Goal: Transaction & Acquisition: Purchase product/service

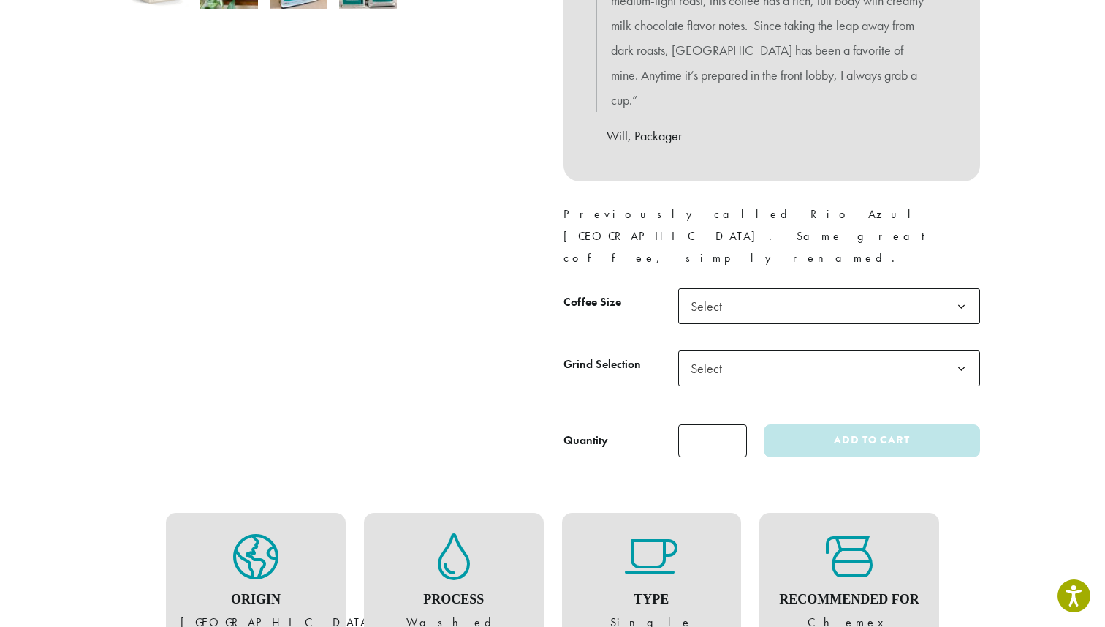
click at [717, 292] on span "Select" at bounding box center [711, 306] width 52 height 29
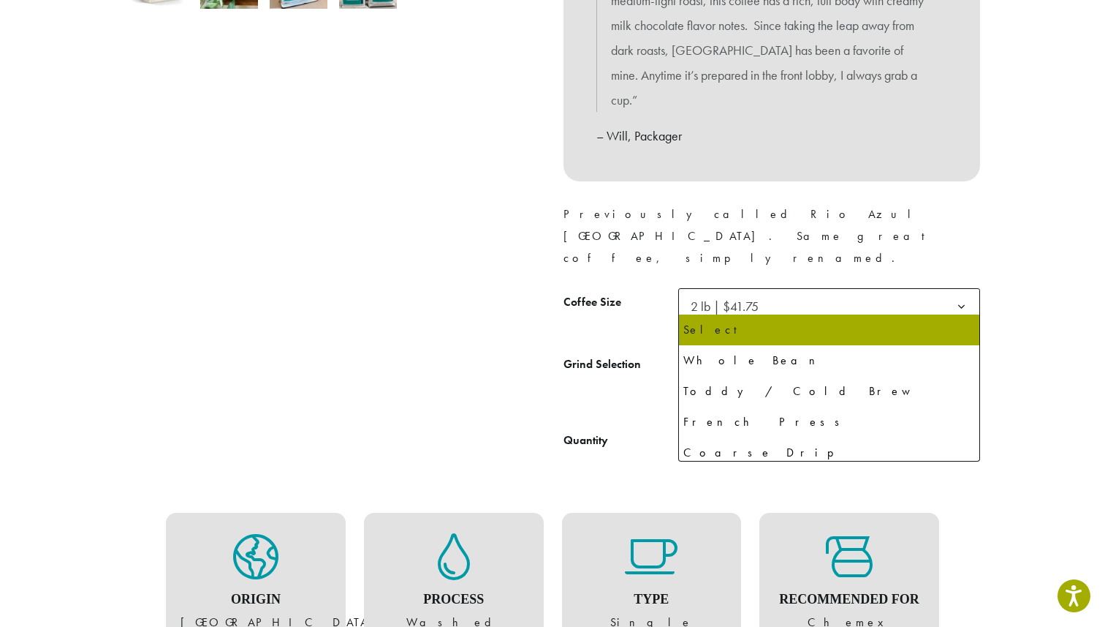
click at [719, 354] on span "Select" at bounding box center [711, 368] width 52 height 29
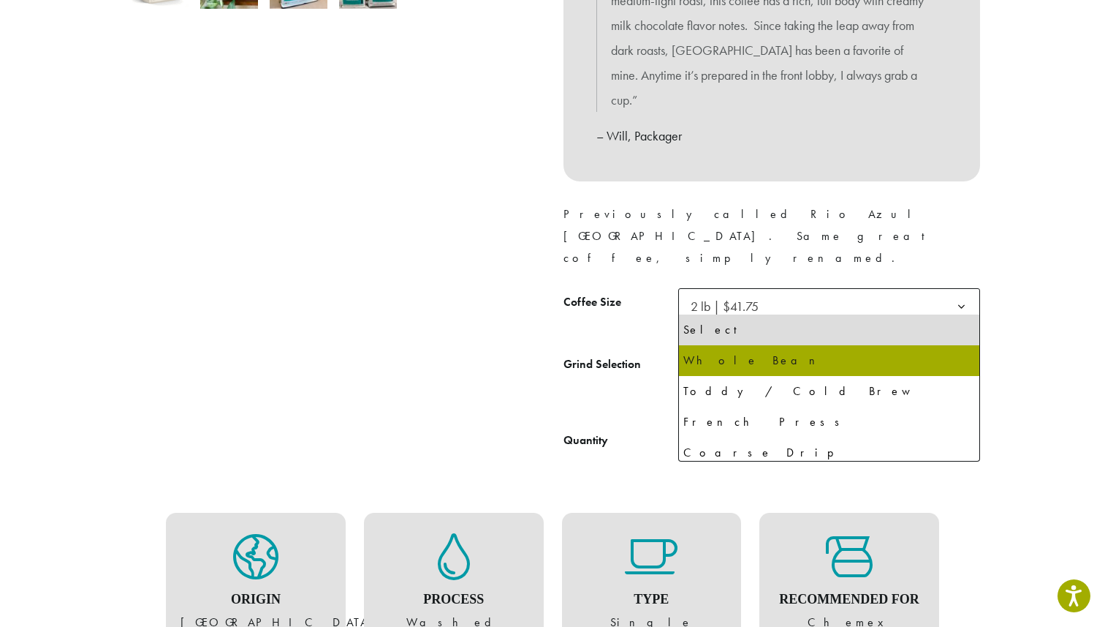
select select "**********"
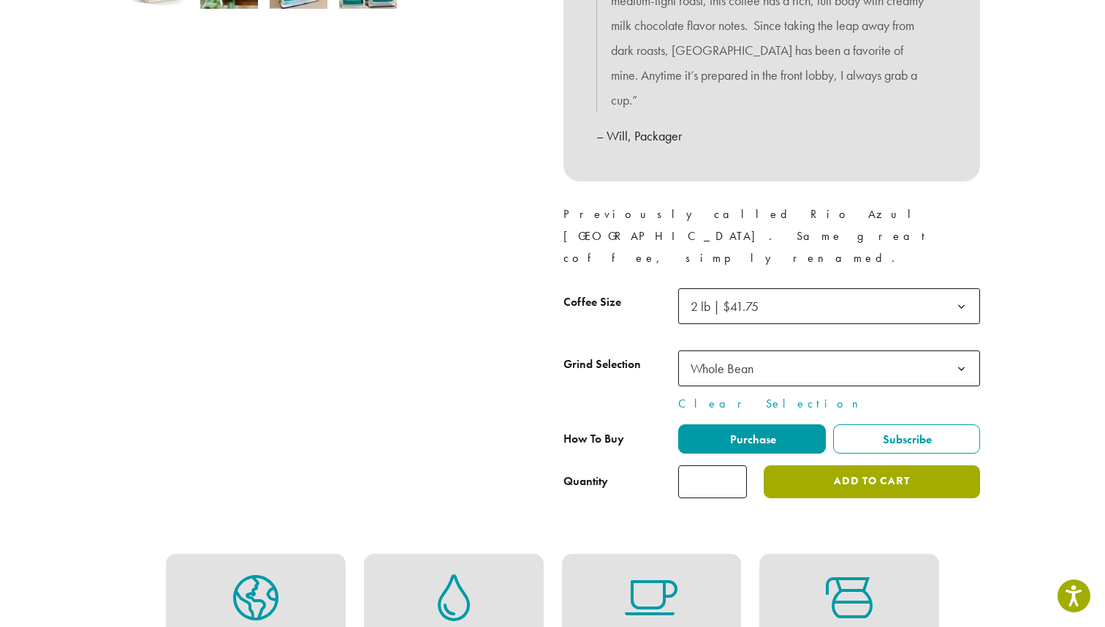
click at [874, 465] on button "Add to cart" at bounding box center [872, 481] width 216 height 33
click at [807, 465] on button "Add to cart" at bounding box center [872, 481] width 216 height 33
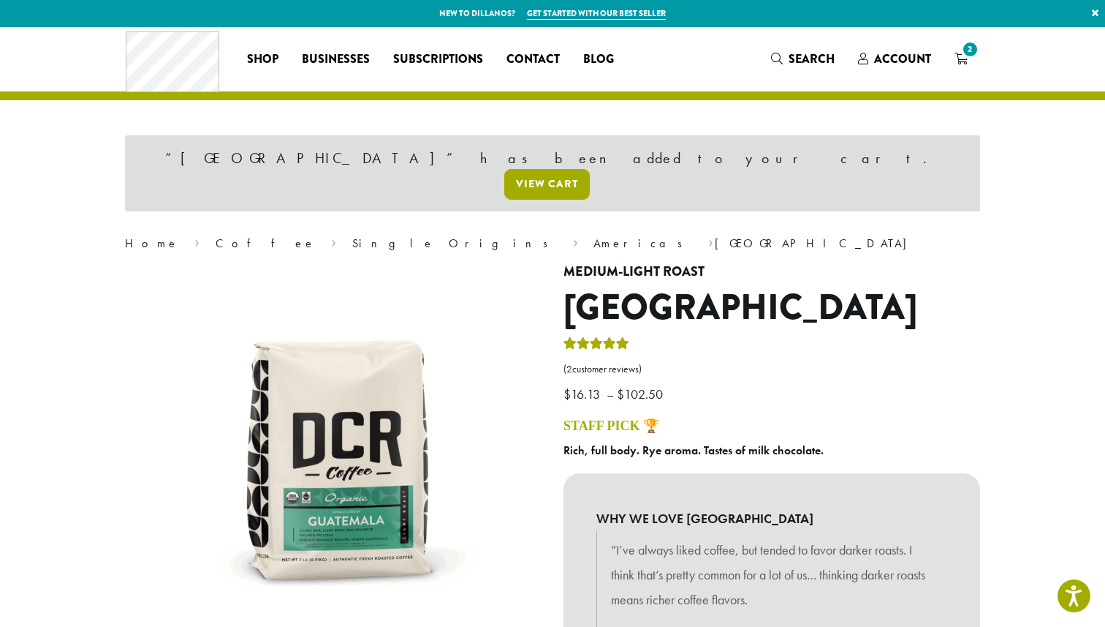
click at [590, 169] on link "View cart" at bounding box center [547, 184] width 86 height 31
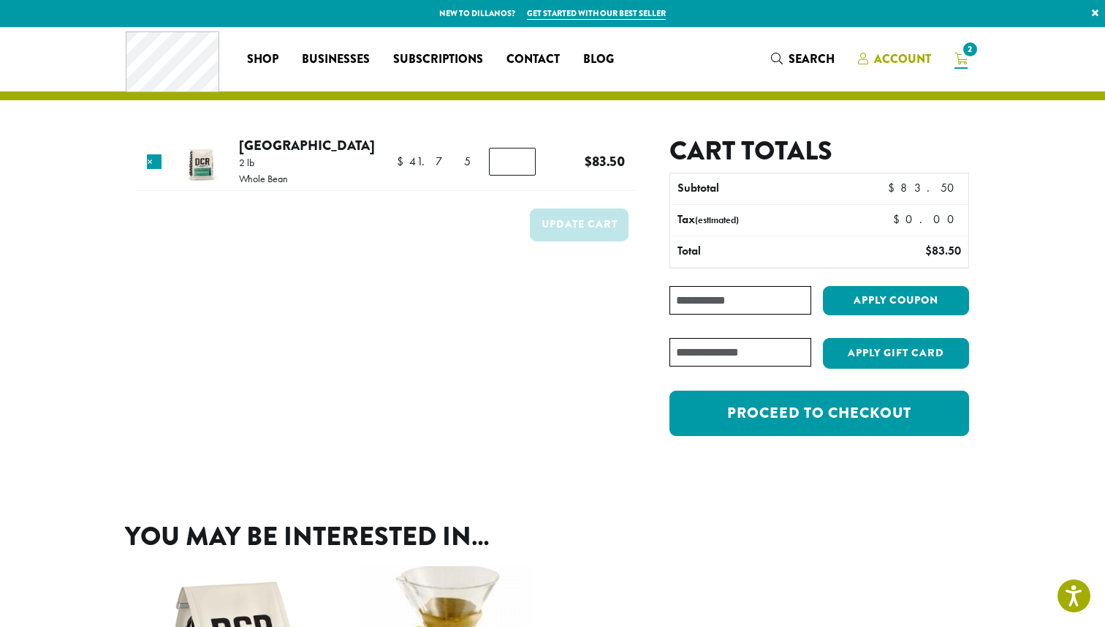
click at [900, 67] on span "Account" at bounding box center [894, 59] width 73 height 18
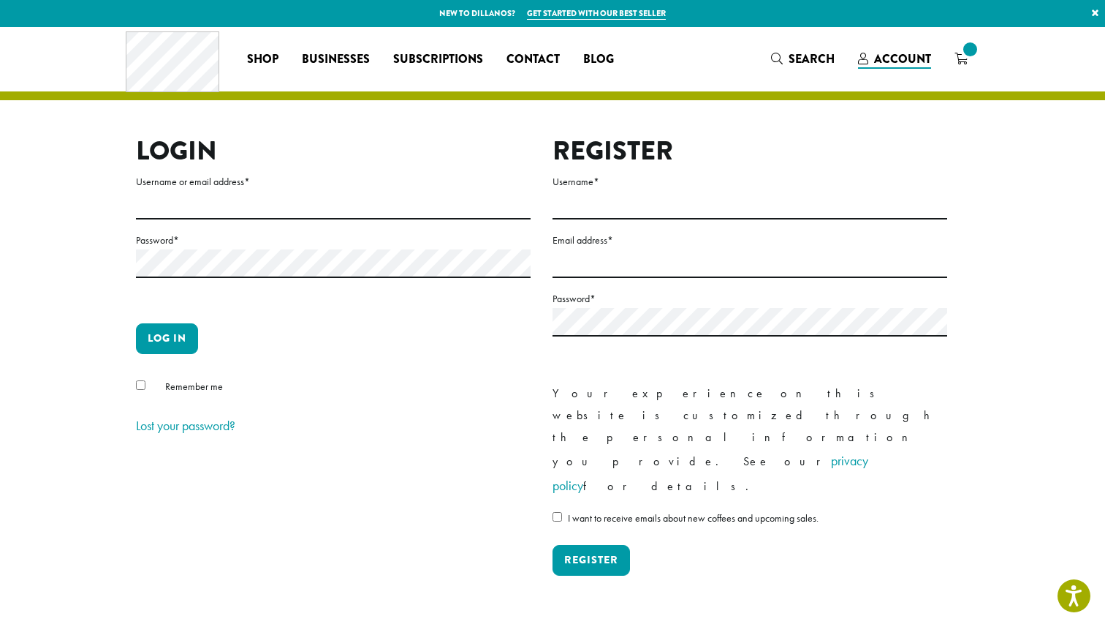
click at [958, 64] on icon at bounding box center [961, 59] width 13 height 12
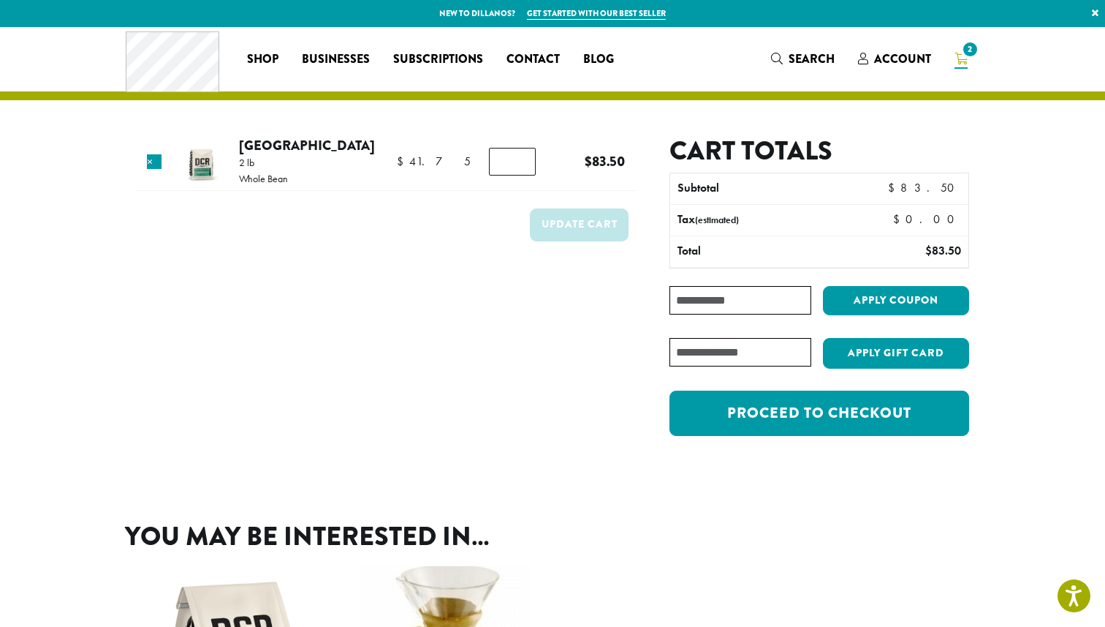
type input "*"
click at [518, 162] on input "*" at bounding box center [512, 162] width 47 height 28
click at [570, 225] on button "Update cart" at bounding box center [579, 224] width 99 height 33
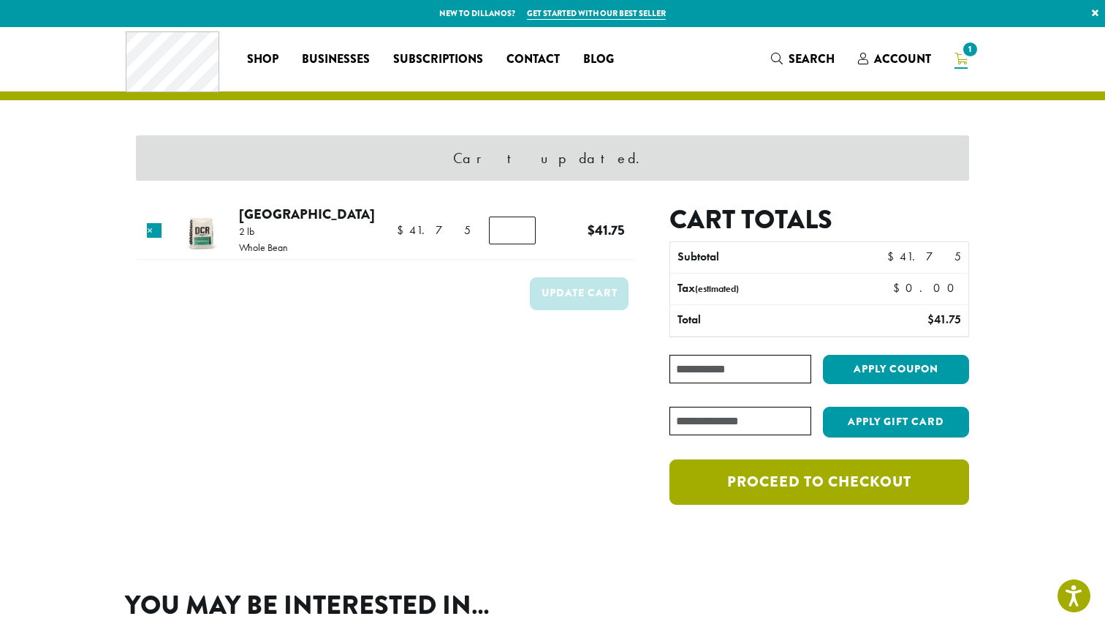
click at [755, 474] on link "Proceed to checkout" at bounding box center [820, 481] width 300 height 45
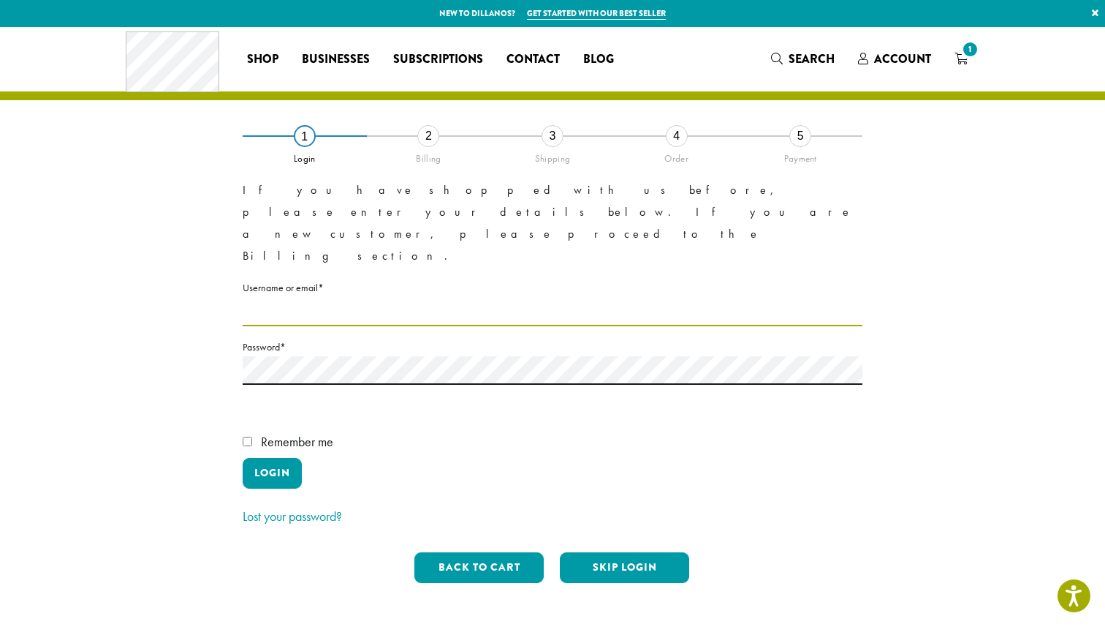
click at [338, 298] on input "Username or email * Required" at bounding box center [553, 312] width 620 height 29
type input "**********"
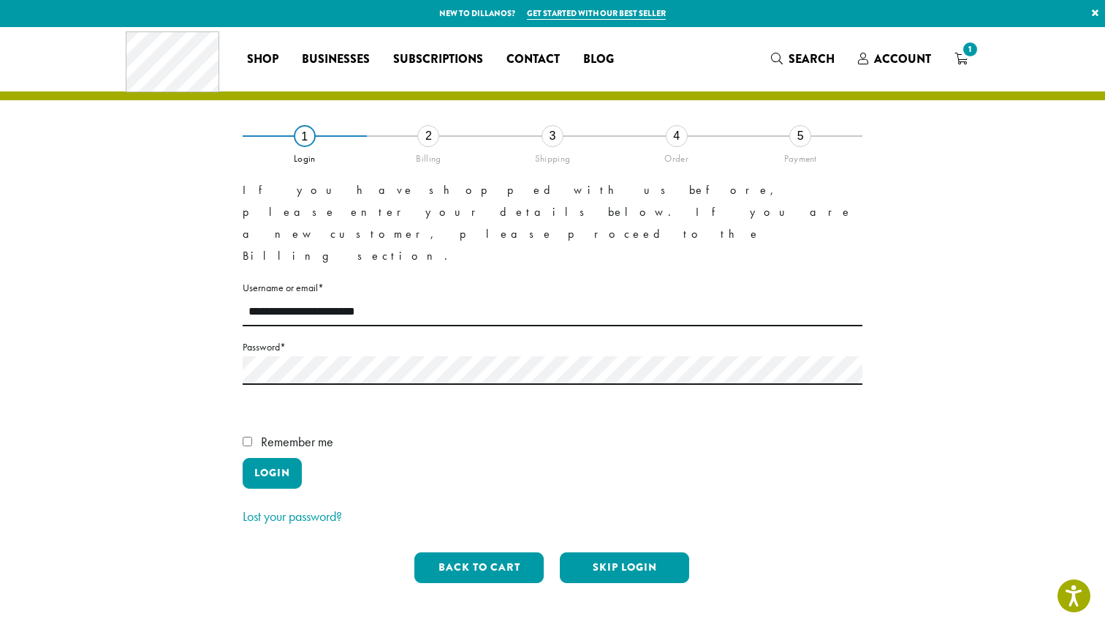
click at [290, 430] on label "Remember me" at bounding box center [553, 444] width 620 height 28
click at [287, 458] on button "Login" at bounding box center [272, 473] width 59 height 31
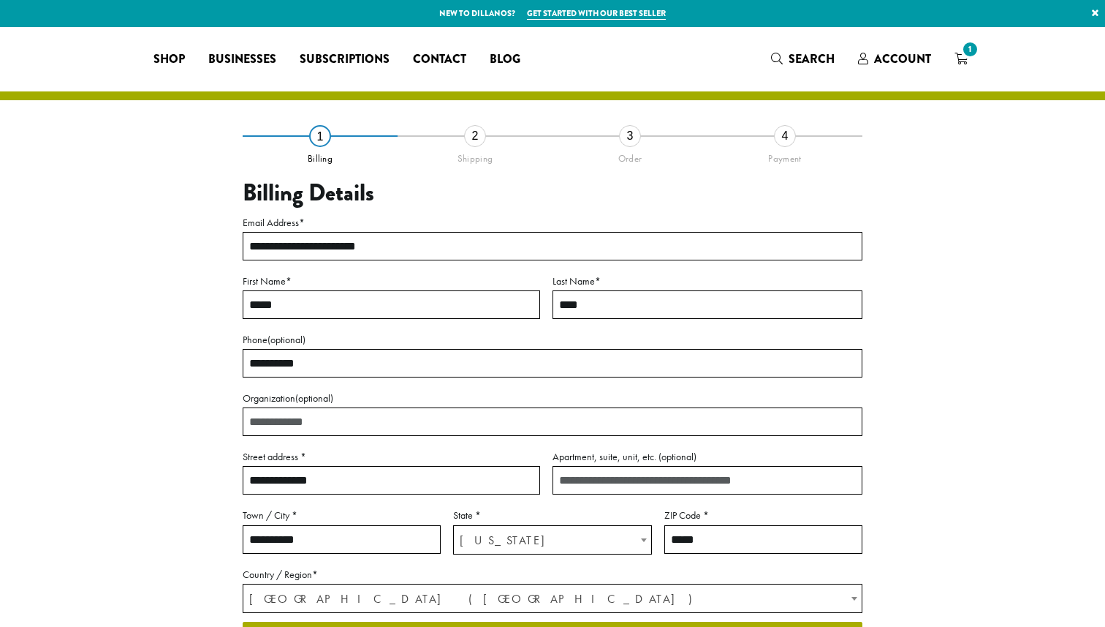
select select "**"
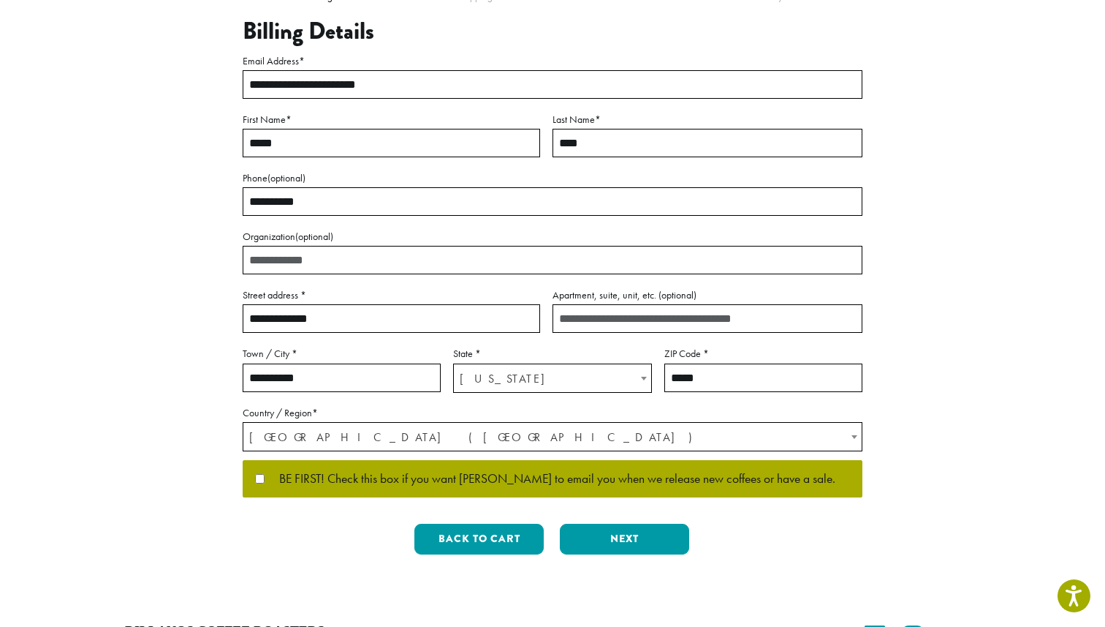
scroll to position [206, 0]
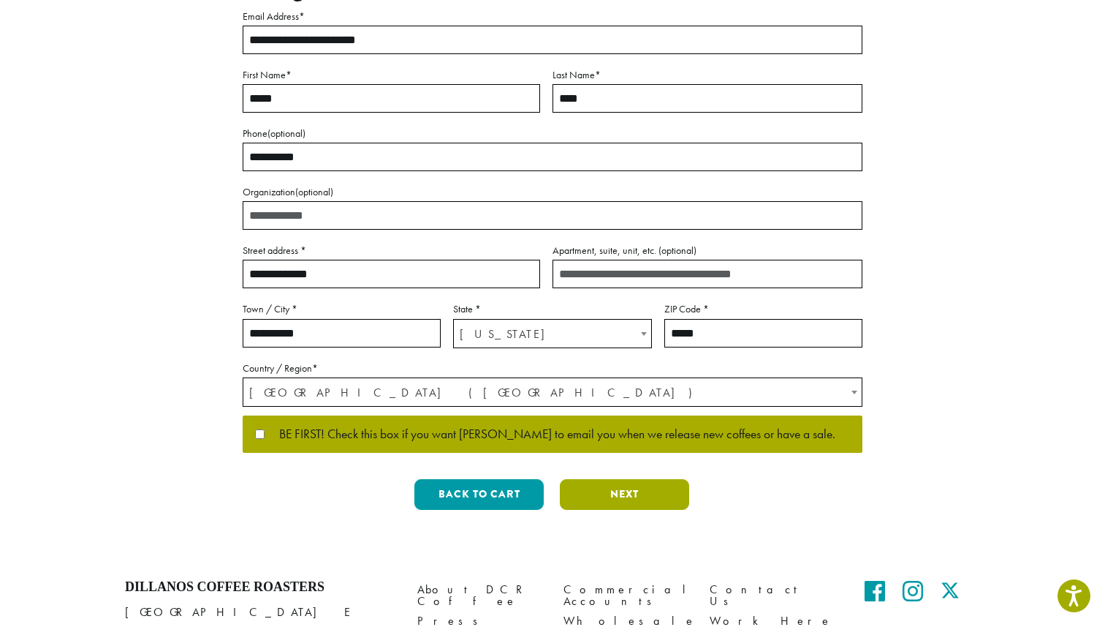
click at [644, 496] on button "Next" at bounding box center [624, 494] width 129 height 31
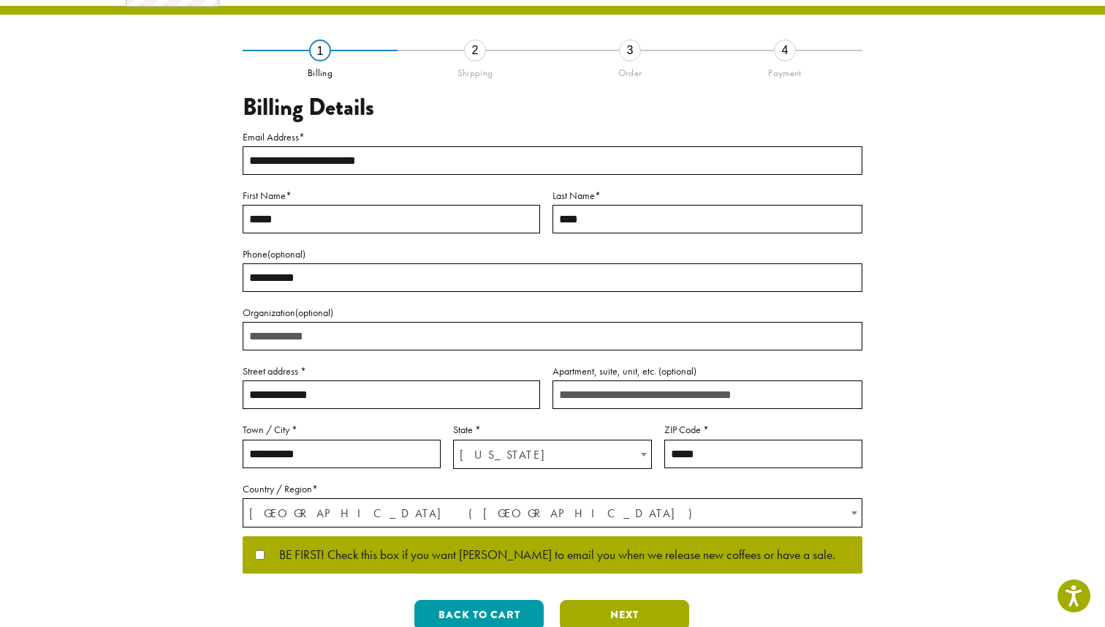
scroll to position [0, 0]
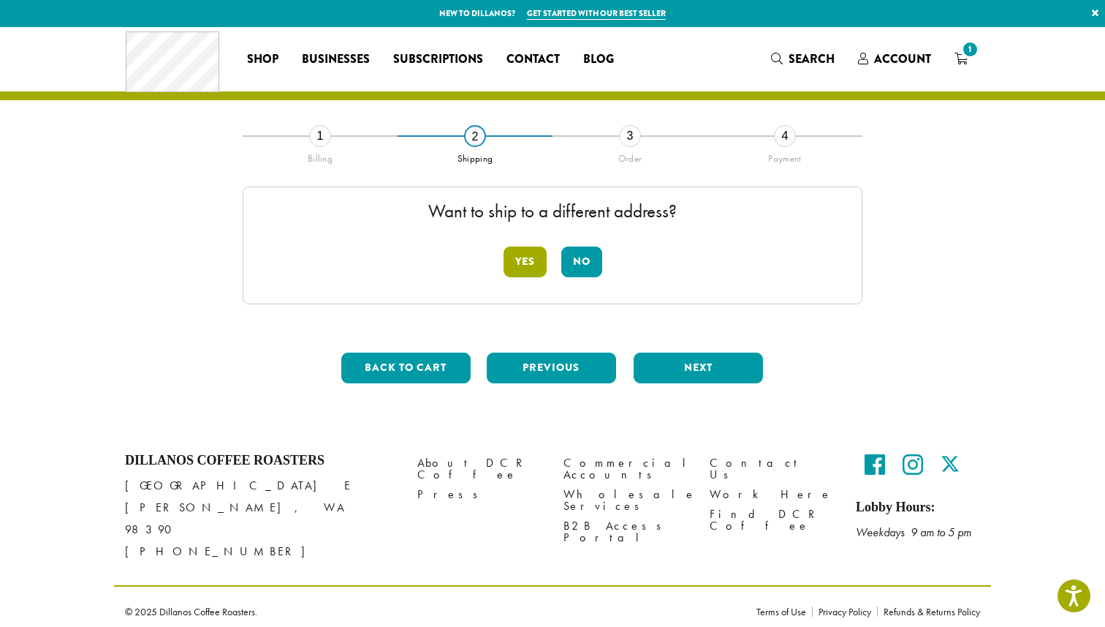
click at [521, 253] on button "Yes" at bounding box center [525, 261] width 43 height 31
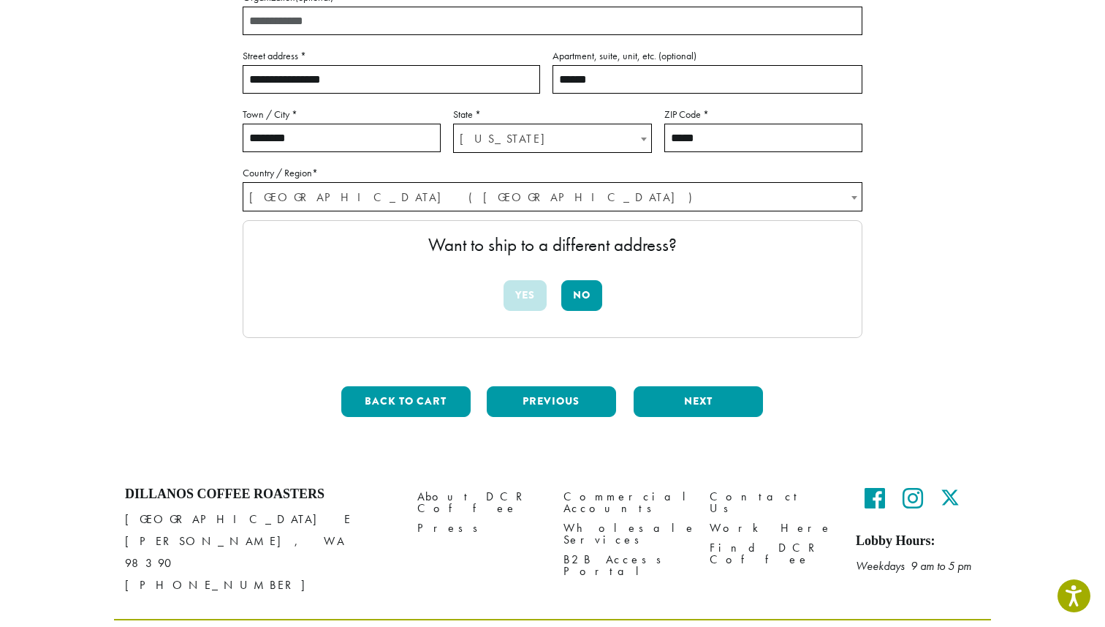
scroll to position [315, 0]
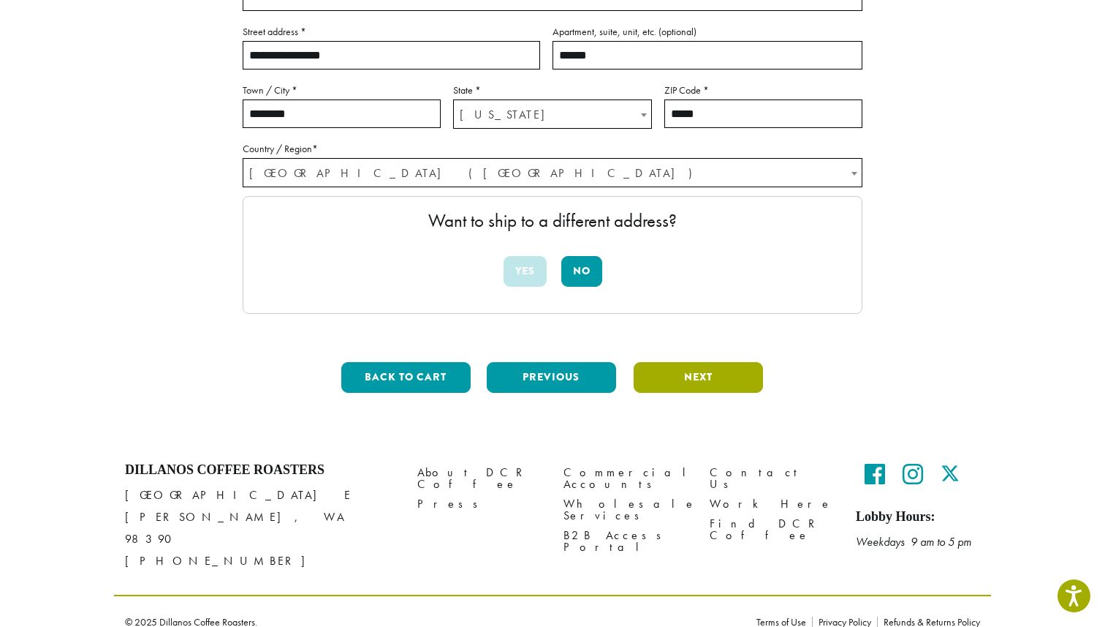
click at [700, 376] on button "Next" at bounding box center [698, 377] width 129 height 31
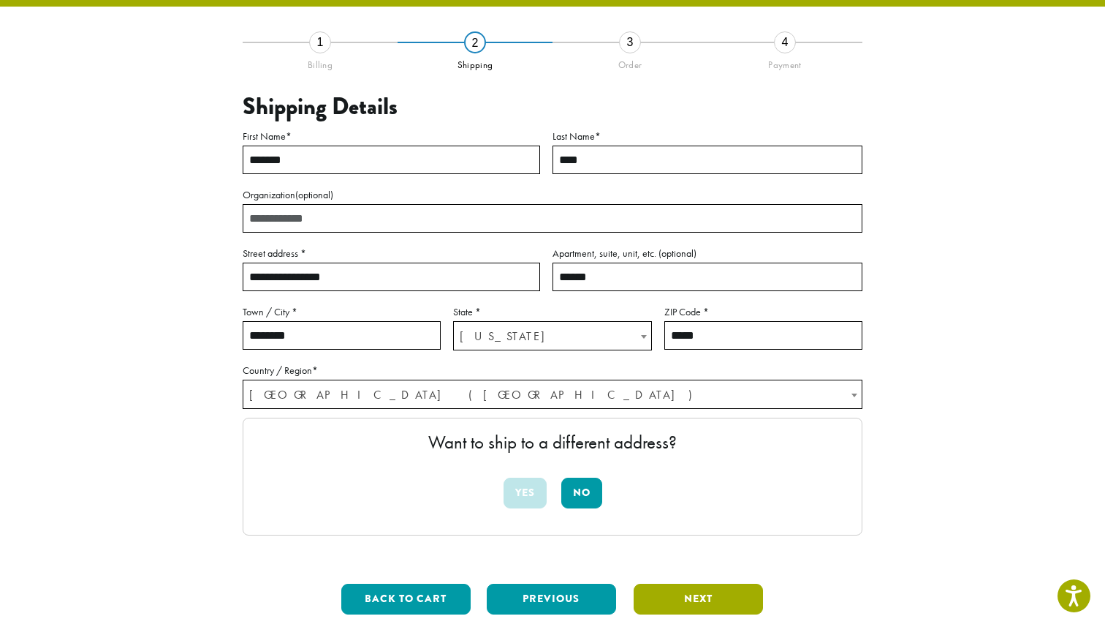
scroll to position [83, 0]
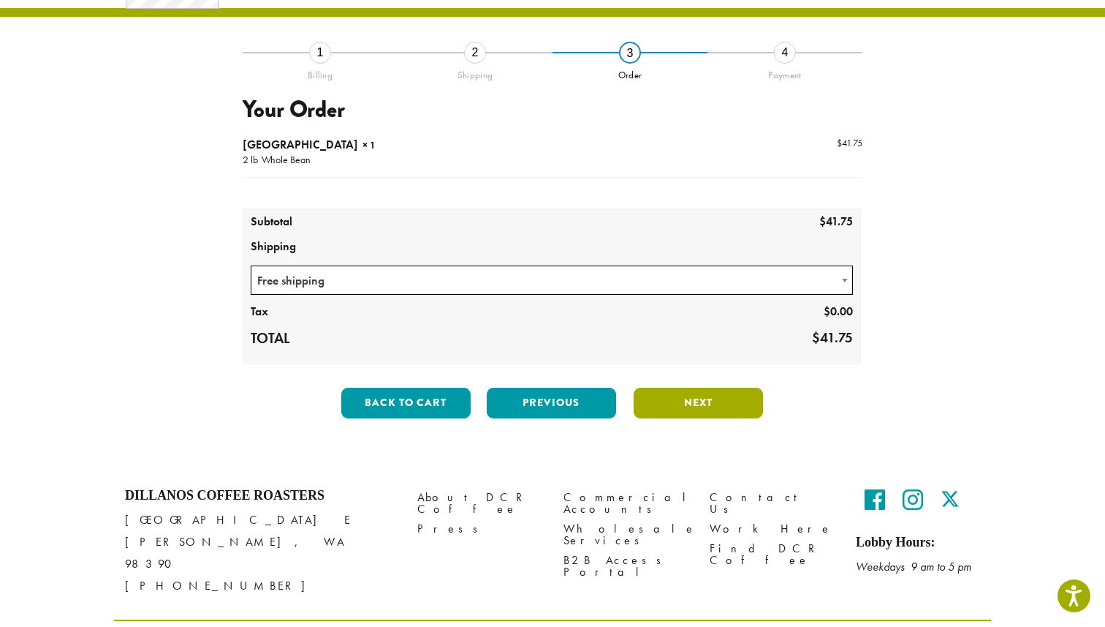
click at [678, 401] on button "Next" at bounding box center [698, 403] width 129 height 31
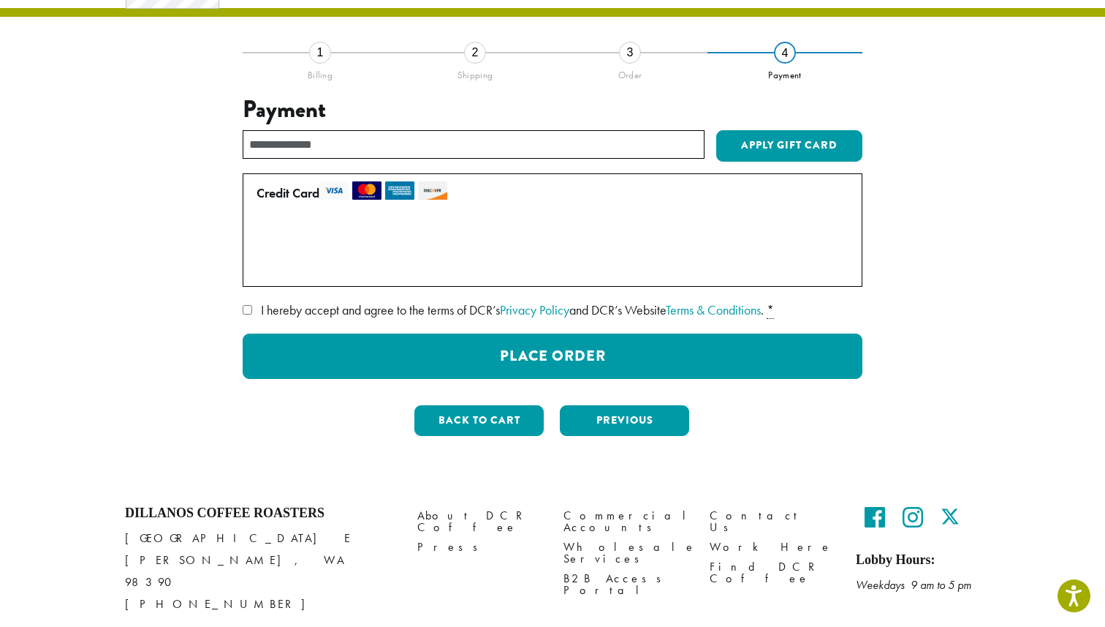
click at [349, 308] on span "I hereby accept and agree to the terms of DCR’s Privacy Policy and DCR’s Websit…" at bounding box center [512, 309] width 503 height 17
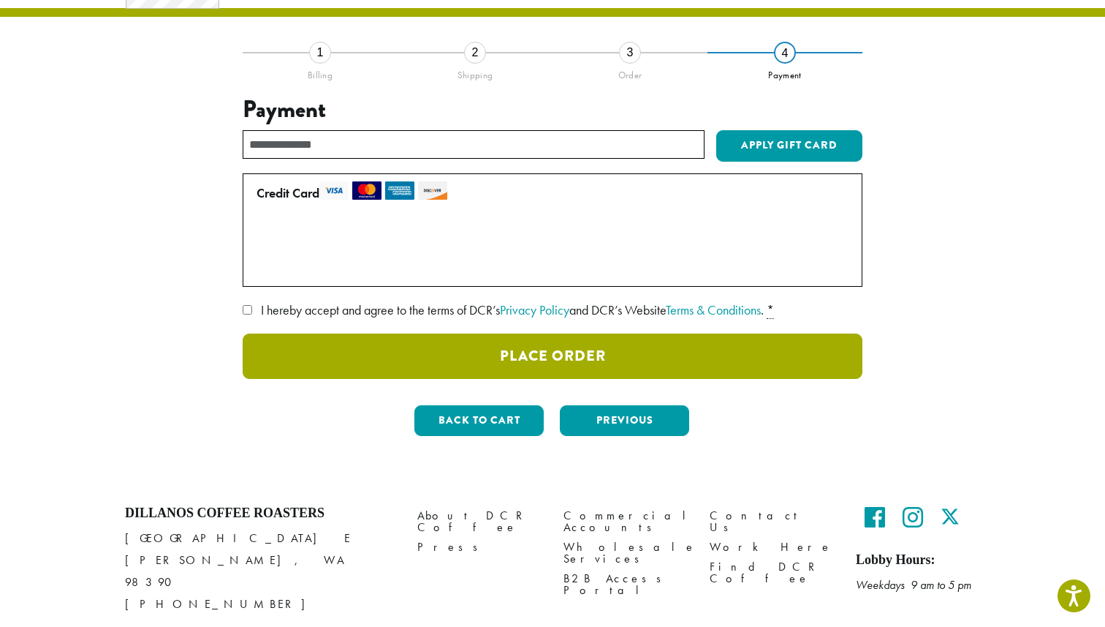
click at [415, 369] on button "Place Order" at bounding box center [553, 355] width 620 height 45
